Goal: Task Accomplishment & Management: Manage account settings

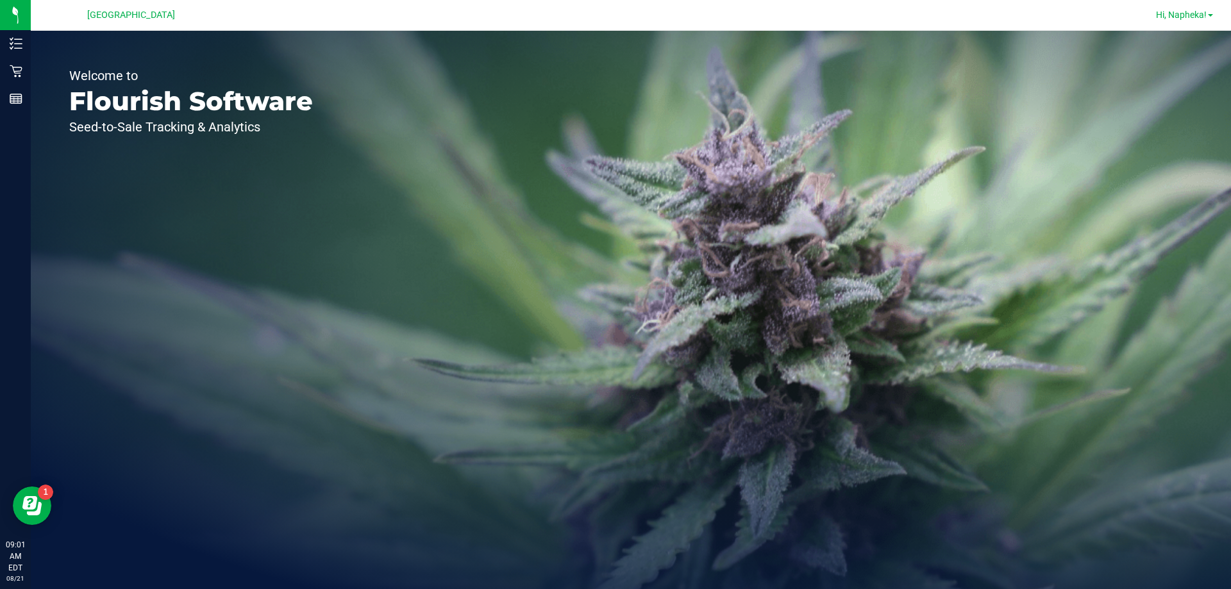
click at [1195, 17] on span "Hi, Napheka!" at bounding box center [1181, 15] width 51 height 10
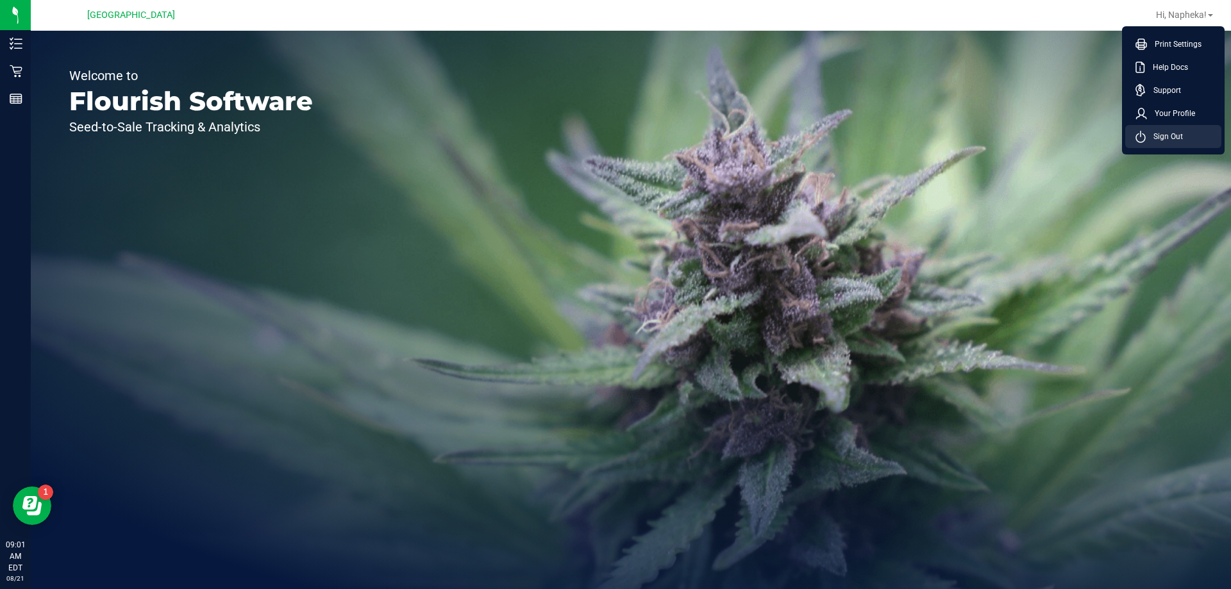
click at [1178, 143] on li "Sign Out" at bounding box center [1173, 136] width 96 height 23
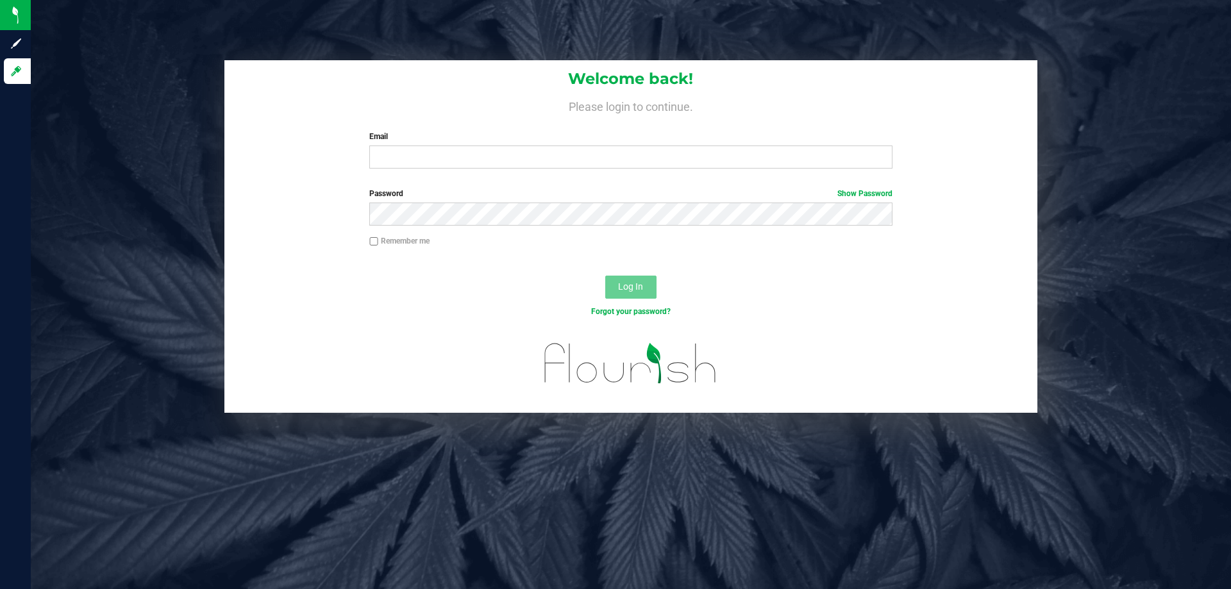
click at [381, 144] on div "Email Required Please format your email correctly." at bounding box center [631, 150] width 542 height 38
click at [380, 164] on input "Email" at bounding box center [630, 157] width 523 height 23
type input "[EMAIL_ADDRESS][DOMAIN_NAME]"
click at [605, 276] on button "Log In" at bounding box center [630, 287] width 51 height 23
